Goal: Task Accomplishment & Management: Manage account settings

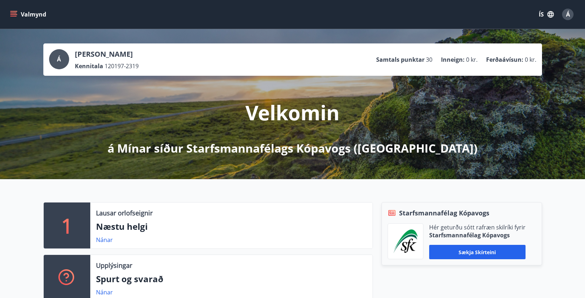
click at [446, 19] on div "Valmynd ÍS Á" at bounding box center [293, 14] width 568 height 17
click at [566, 13] on span "Á" at bounding box center [568, 14] width 4 height 8
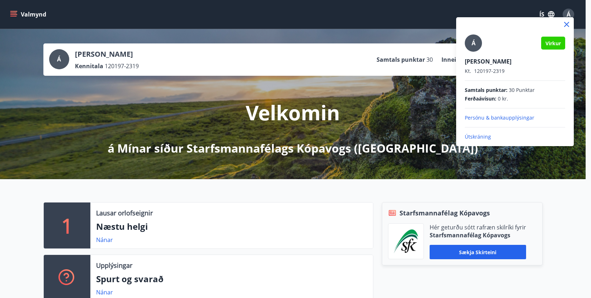
click at [436, 22] on div at bounding box center [295, 149] width 591 height 298
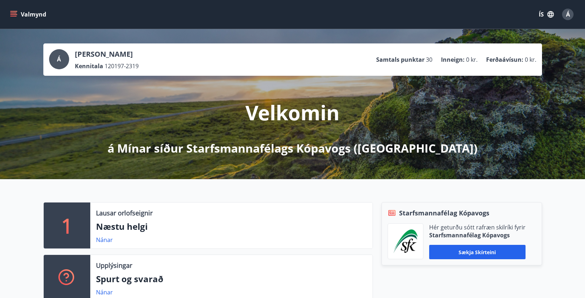
click at [566, 14] on div "Á" at bounding box center [567, 14] width 11 height 11
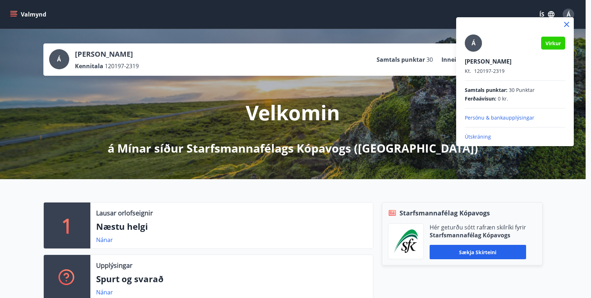
click at [499, 118] on p "Persónu & bankaupplýsingar" at bounding box center [515, 117] width 100 height 7
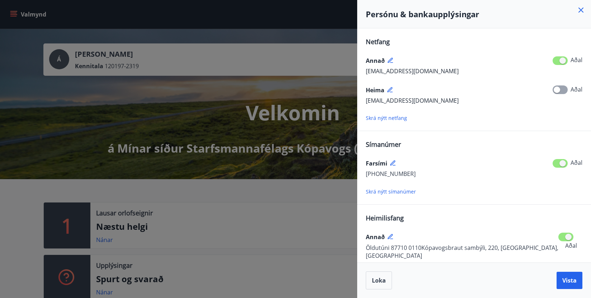
click at [410, 175] on div "[PHONE_NUMBER] Aðal" at bounding box center [474, 173] width 217 height 9
drag, startPoint x: 406, startPoint y: 172, endPoint x: 381, endPoint y: 175, distance: 25.3
click at [381, 175] on div "[PHONE_NUMBER] Aðal" at bounding box center [474, 173] width 217 height 9
copy span "663-7702"
